Goal: Check status

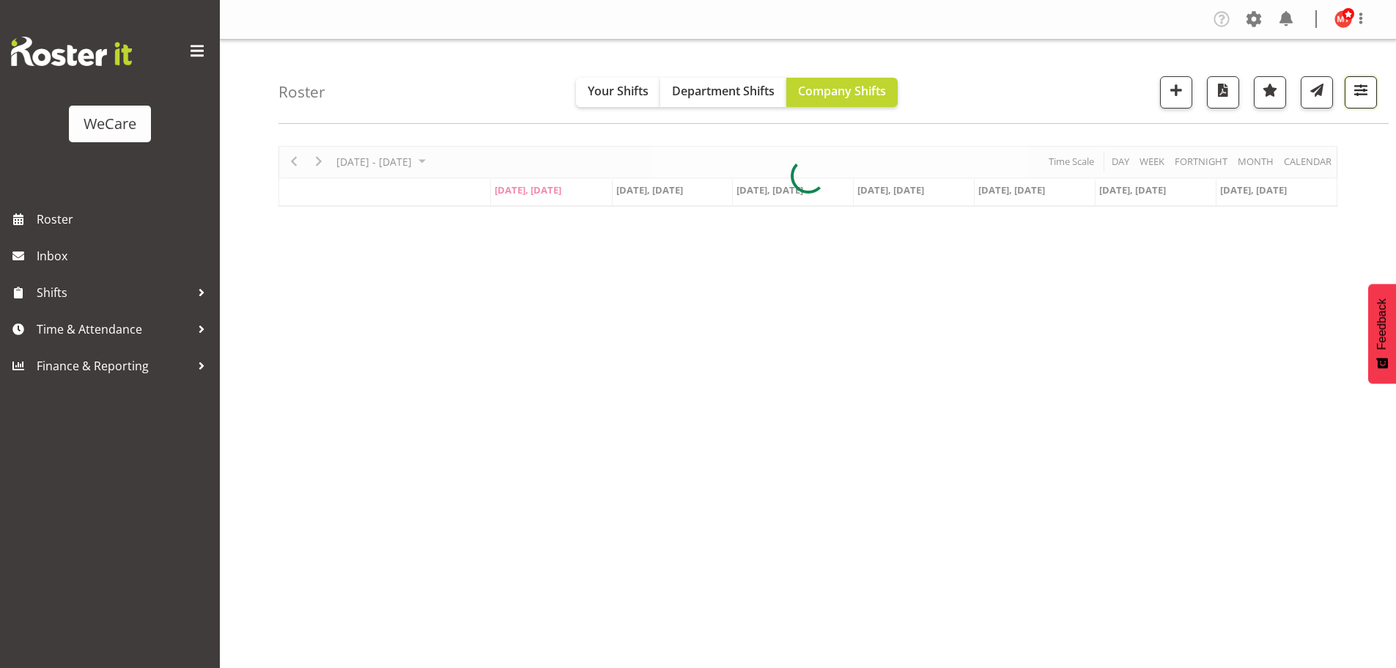
click at [1364, 98] on span "button" at bounding box center [1360, 90] width 19 height 19
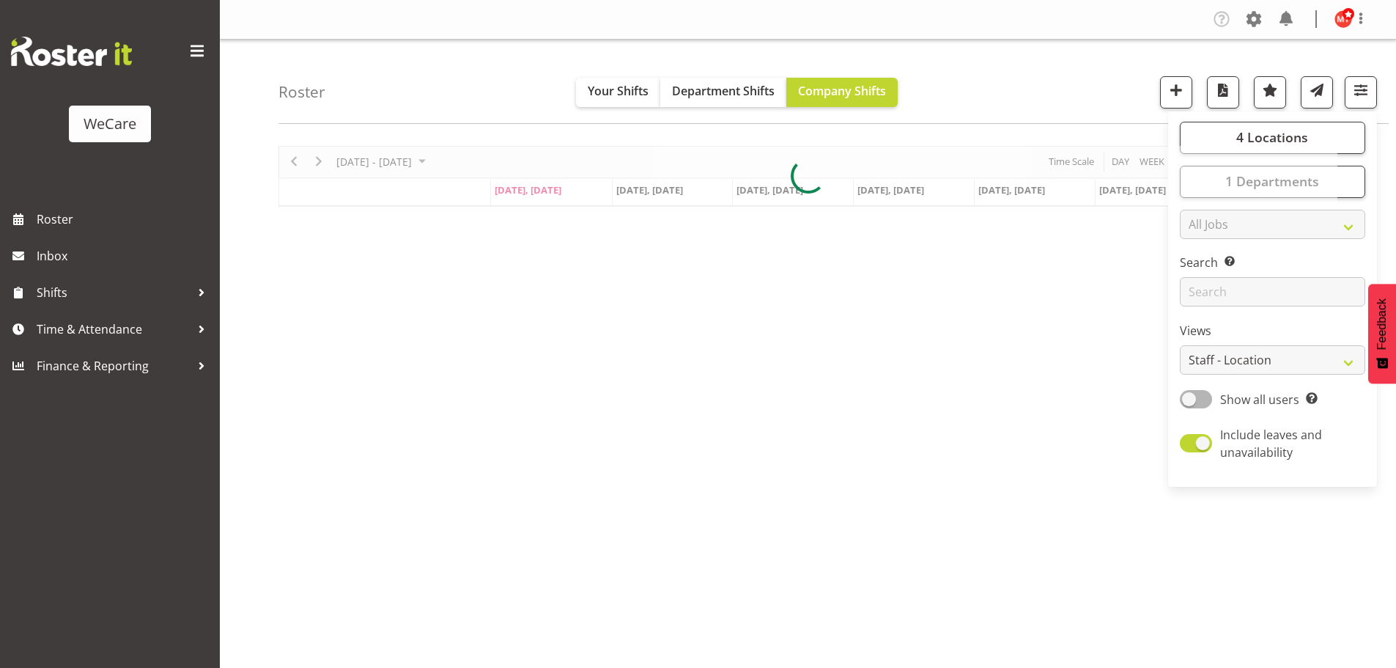
click at [1284, 146] on div at bounding box center [807, 176] width 1059 height 61
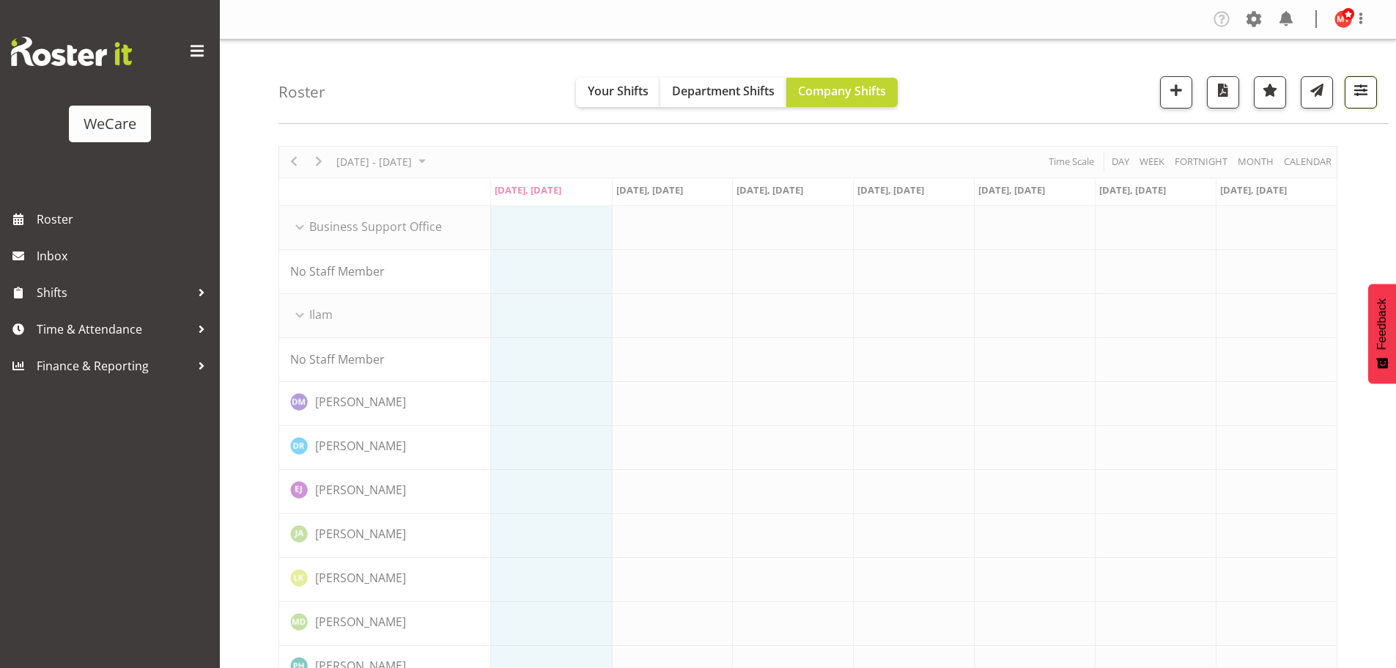
click at [1359, 94] on span "button" at bounding box center [1360, 90] width 19 height 19
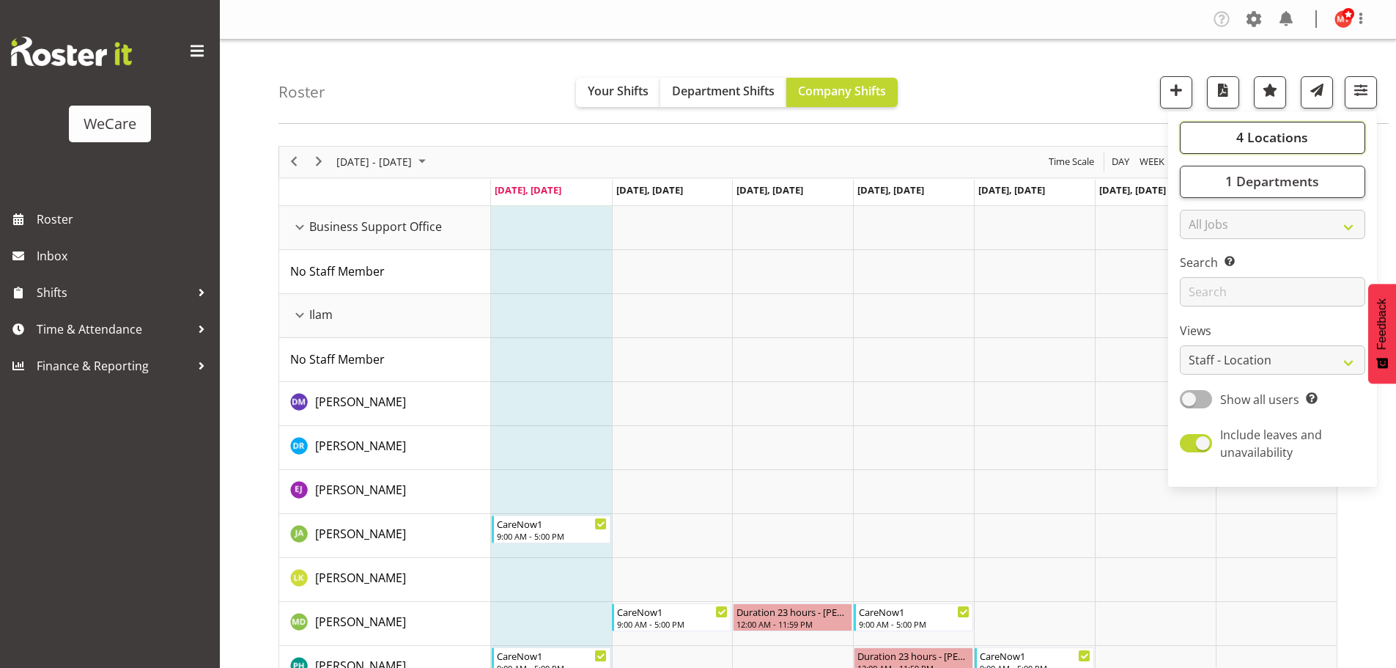
click at [1276, 138] on span "4 Locations" at bounding box center [1272, 137] width 72 height 18
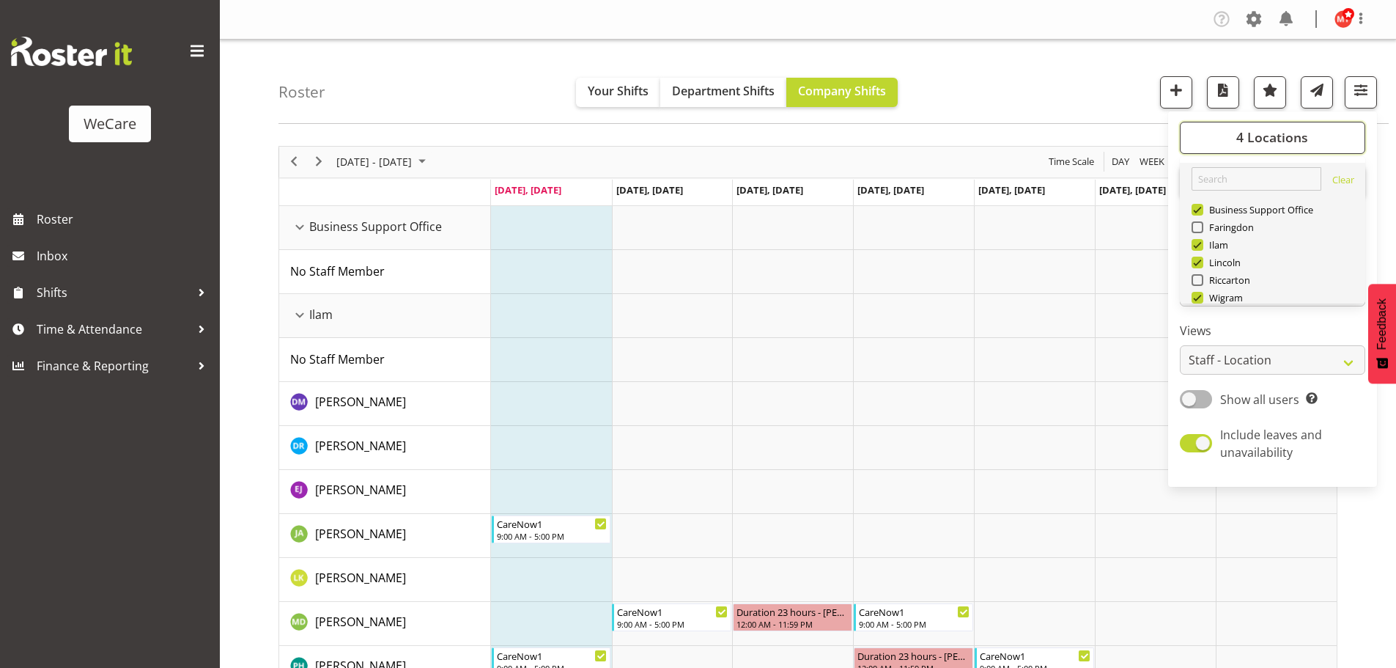
scroll to position [53, 0]
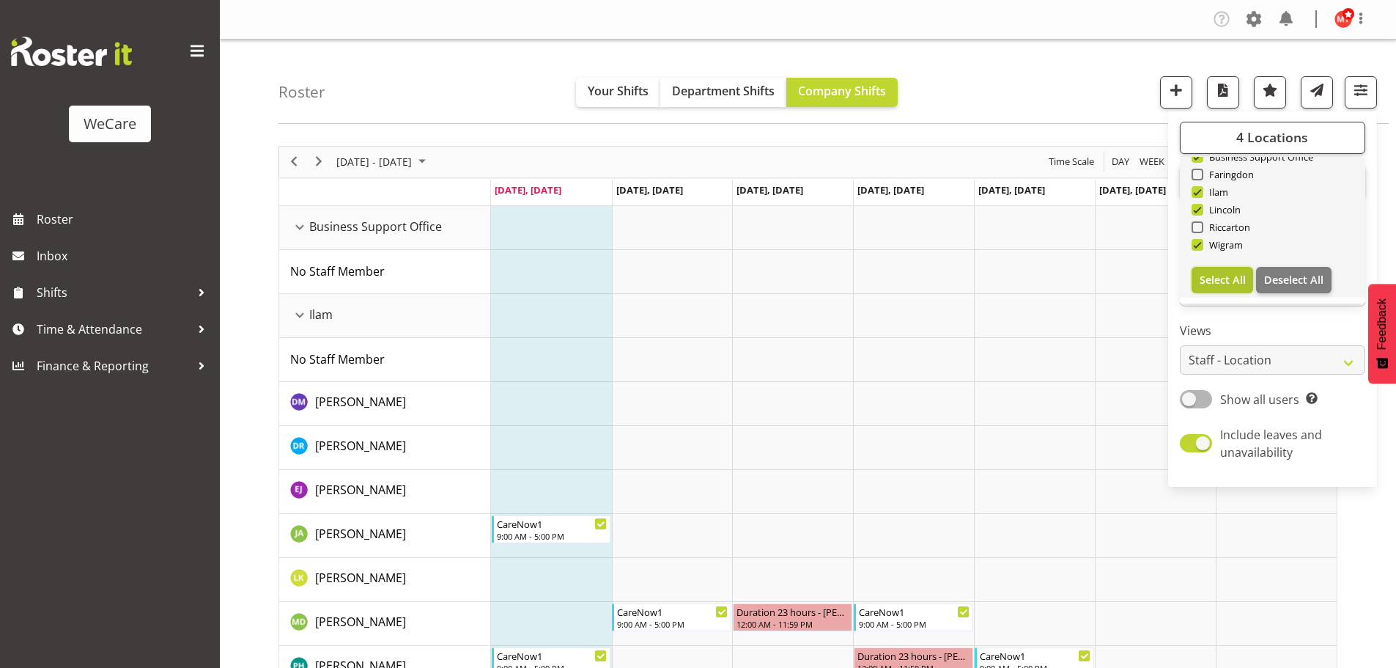
click at [1213, 280] on span "Select All" at bounding box center [1223, 280] width 46 height 14
checkbox input "true"
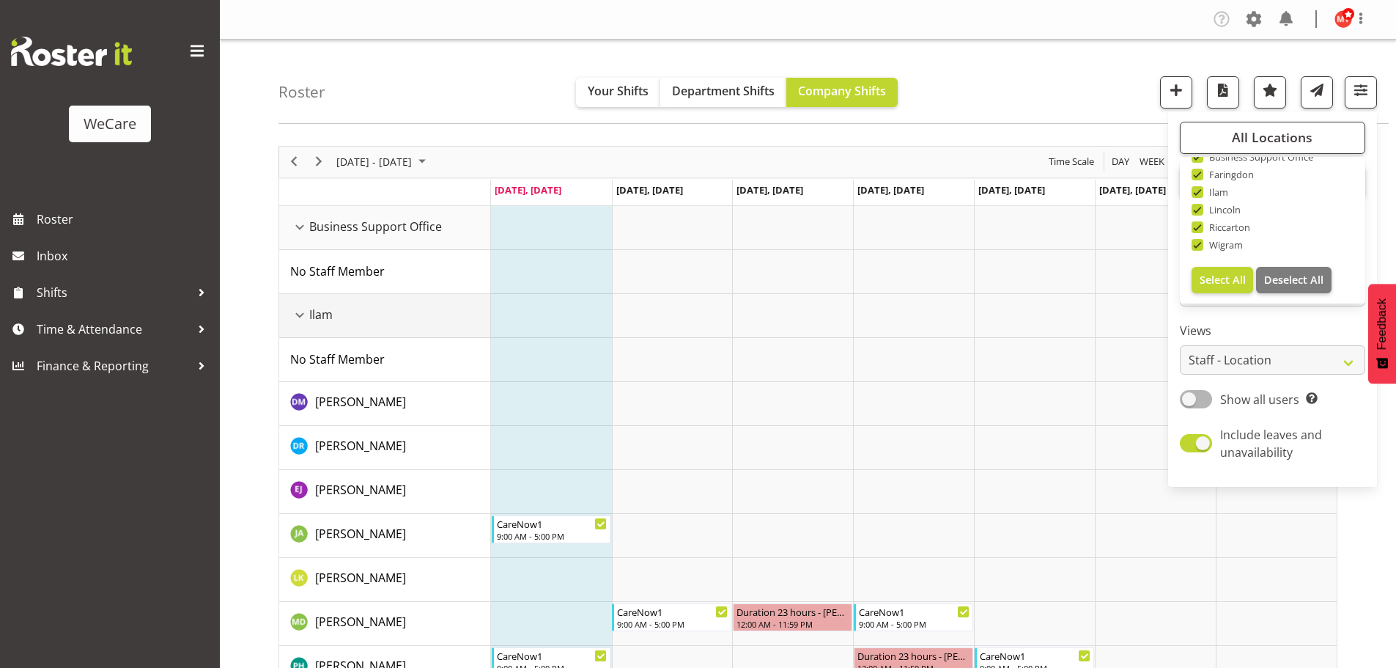
click at [300, 317] on div "Ilam resource" at bounding box center [299, 315] width 19 height 19
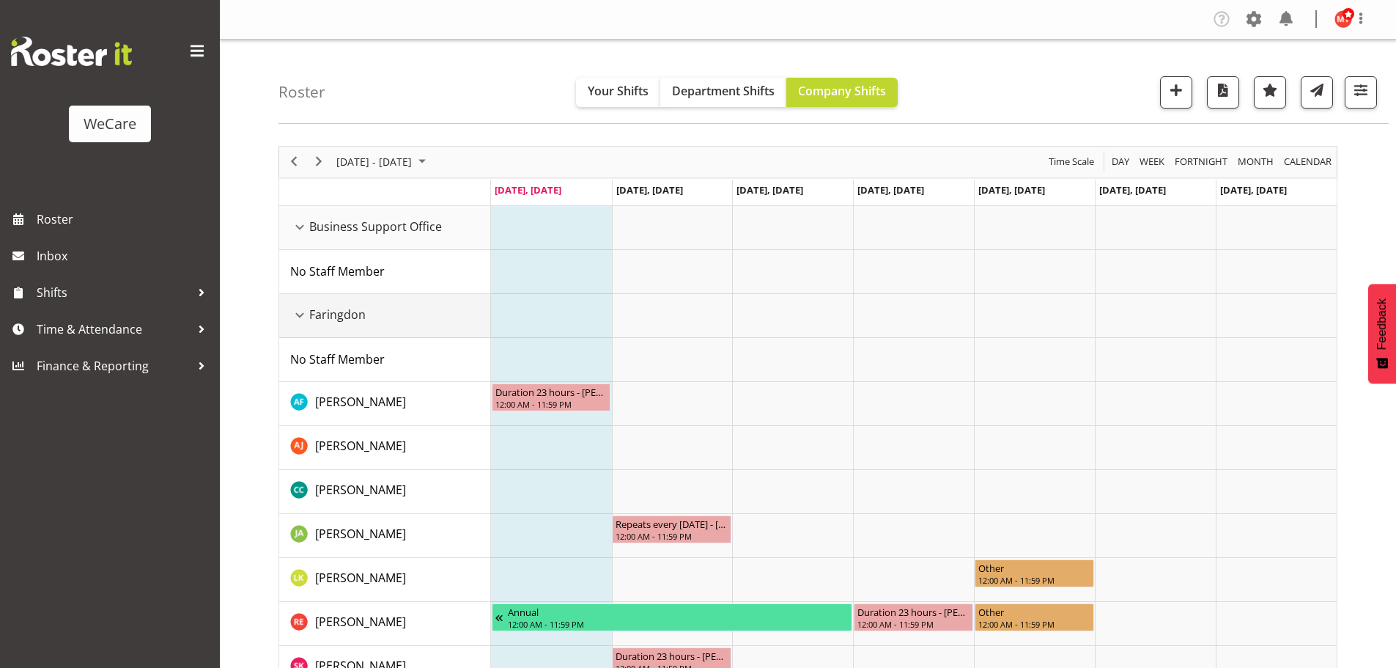
click at [298, 315] on div "Faringdon resource" at bounding box center [299, 315] width 19 height 19
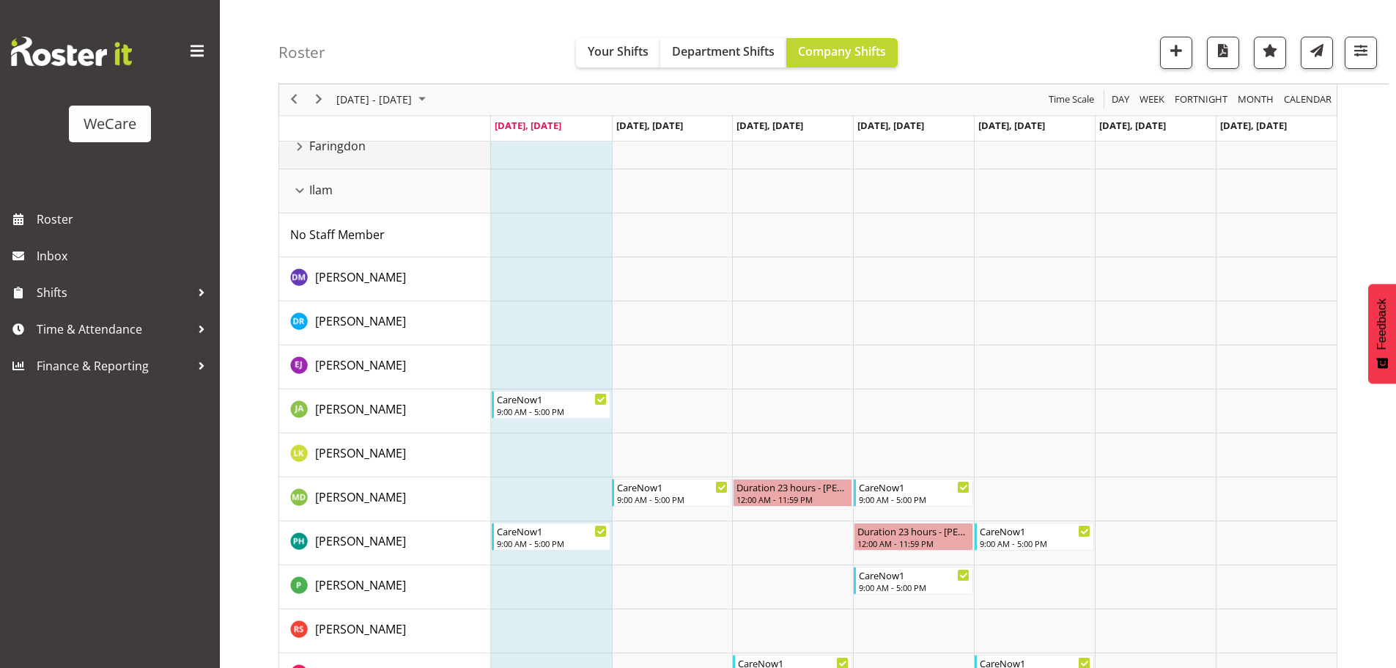
scroll to position [147, 0]
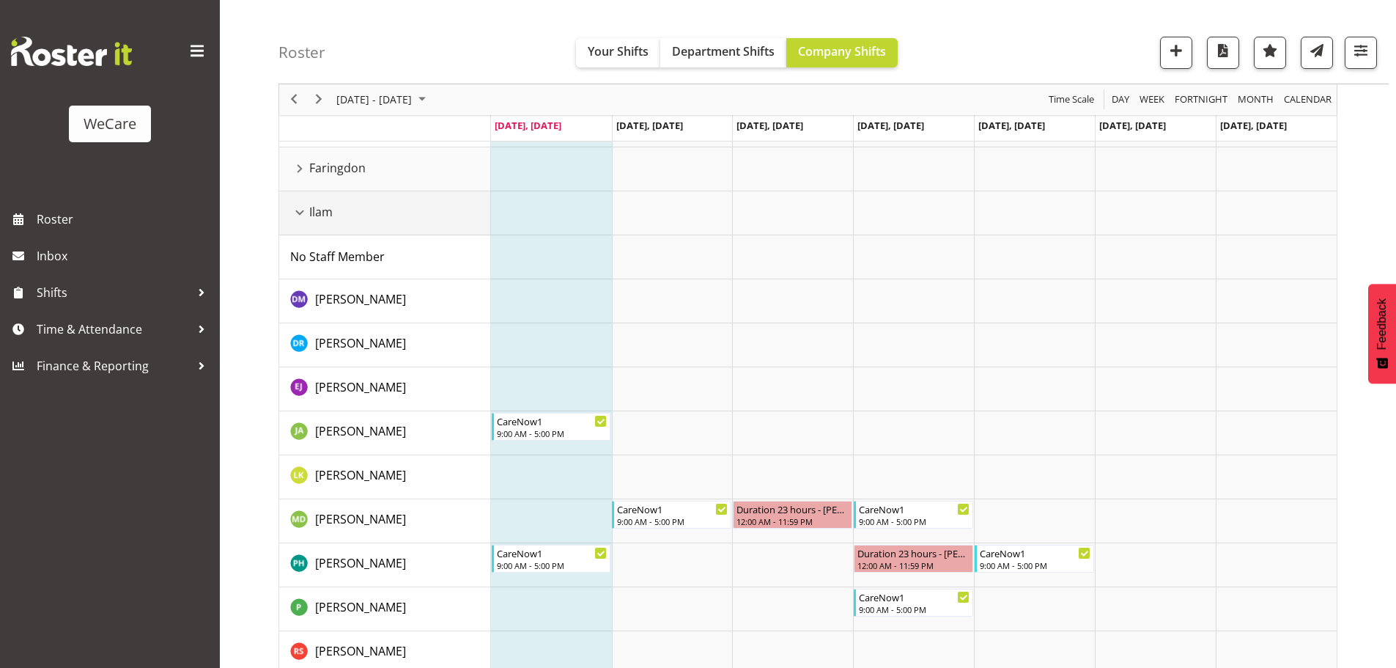
click at [300, 213] on div "Ilam resource" at bounding box center [299, 212] width 19 height 19
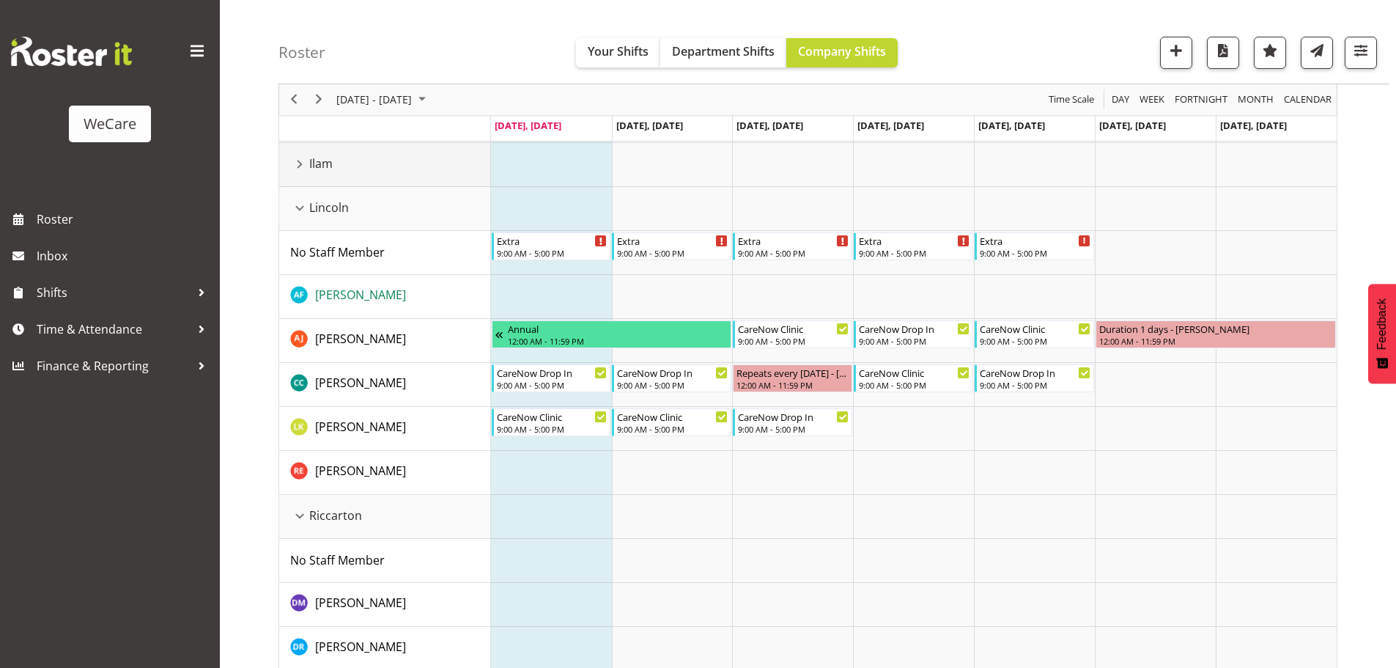
scroll to position [220, 0]
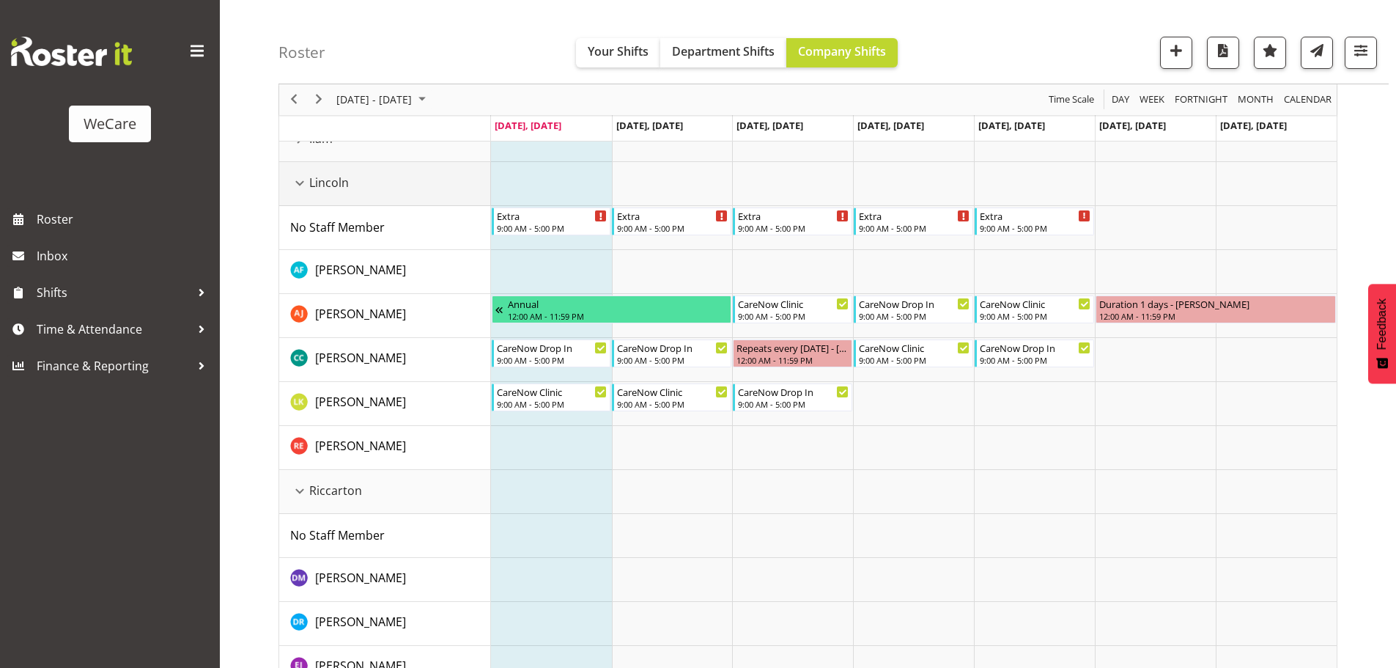
click at [298, 185] on div "Lincoln resource" at bounding box center [299, 183] width 19 height 19
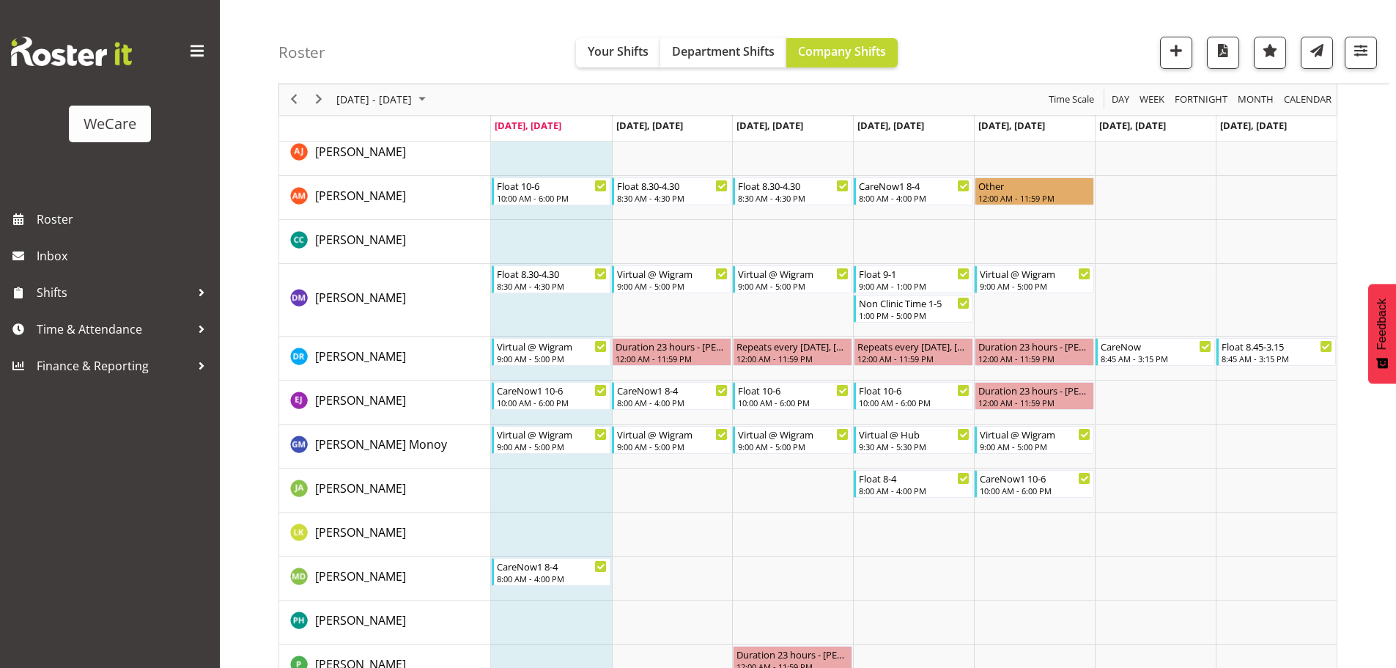
scroll to position [1026, 0]
